Goal: Navigation & Orientation: Find specific page/section

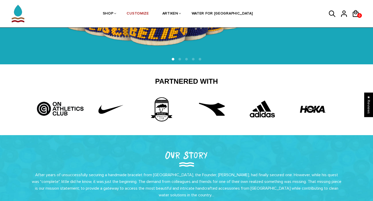
scroll to position [33, 0]
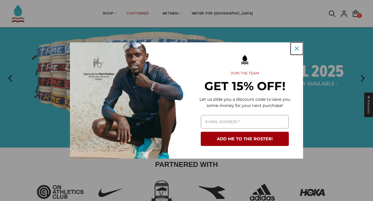
click at [299, 51] on div "Close" at bounding box center [297, 49] width 8 height 8
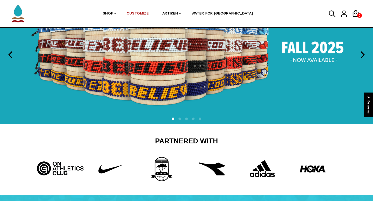
scroll to position [58, 0]
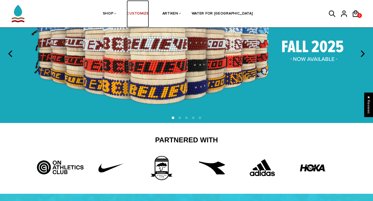
click at [149, 13] on link "CUSTOMIZE" at bounding box center [138, 13] width 22 height 27
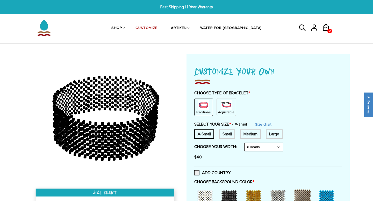
click at [224, 112] on p "Adjustable" at bounding box center [226, 112] width 16 height 4
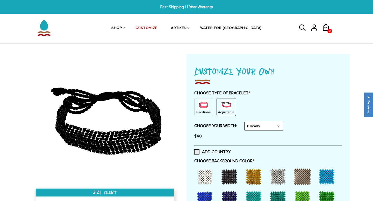
click at [205, 177] on div at bounding box center [204, 177] width 21 height 21
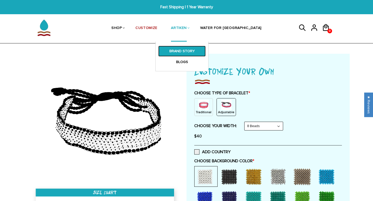
click at [198, 54] on link "BRAND STORY" at bounding box center [181, 51] width 47 height 11
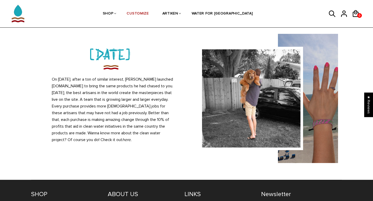
scroll to position [448, 0]
